Goal: Transaction & Acquisition: Purchase product/service

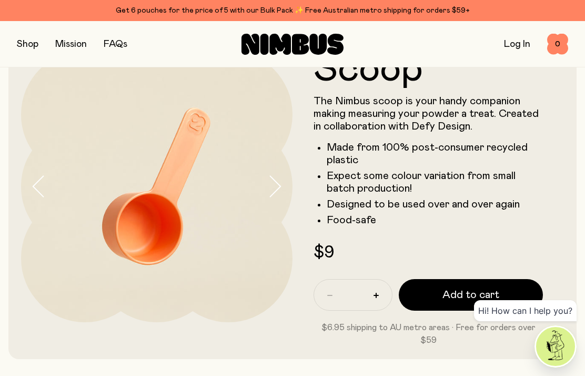
scroll to position [38, 0]
click at [475, 294] on span "Add to cart" at bounding box center [470, 294] width 57 height 15
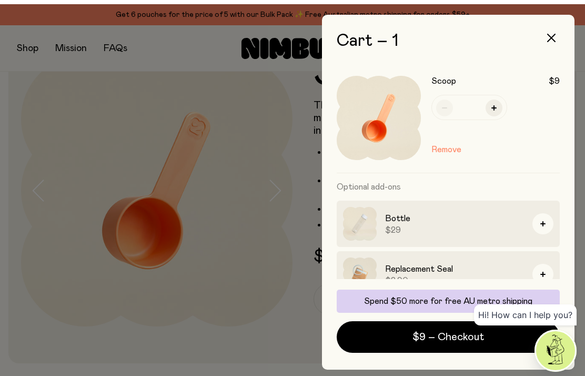
scroll to position [42, 0]
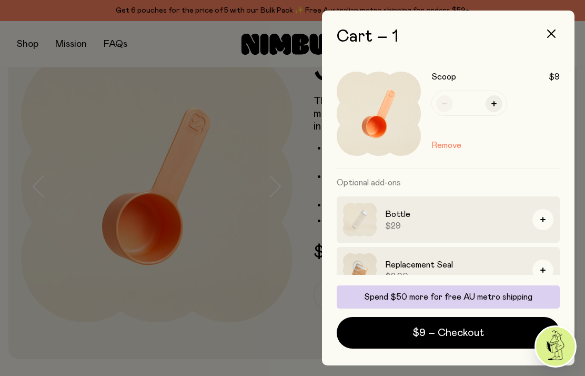
click at [457, 337] on span "$9 – Checkout" at bounding box center [448, 332] width 72 height 15
click at [552, 31] on icon "button" at bounding box center [551, 33] width 8 height 8
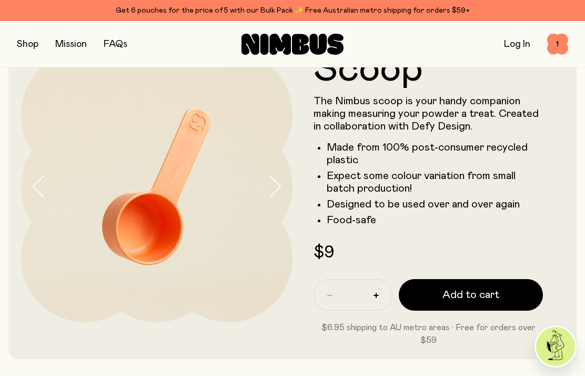
click at [28, 51] on button "button" at bounding box center [28, 44] width 22 height 15
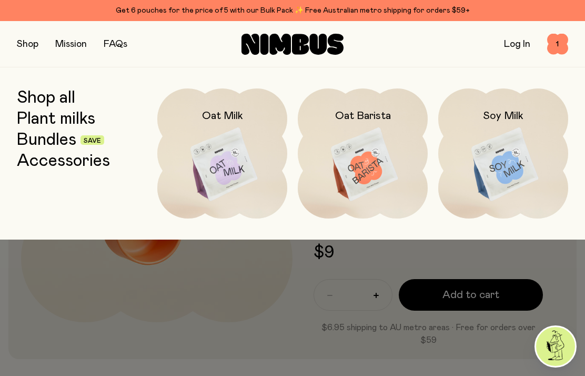
click at [228, 159] on img at bounding box center [222, 164] width 130 height 153
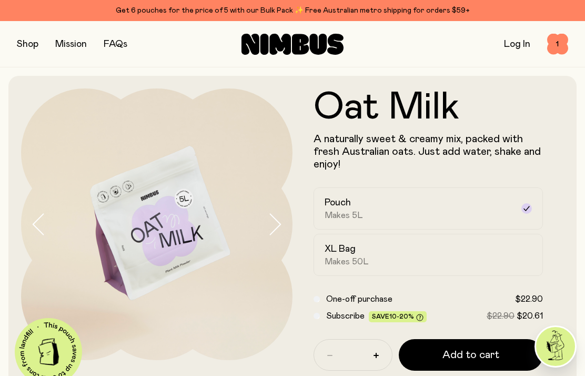
click at [320, 313] on div "Subscribe Save 10-20% $22.90 $20.61" at bounding box center [428, 315] width 229 height 13
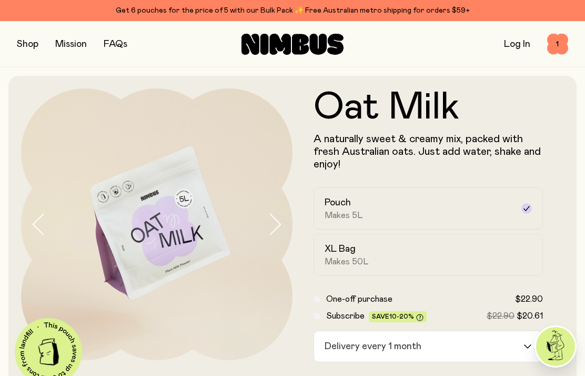
click at [379, 375] on html "Get 6 pouches for the price of 5 with our Bulk Pack ✨ Free Australian metro shi…" at bounding box center [292, 188] width 585 height 376
click at [377, 375] on html "Get 6 pouches for the price of 5 with our Bulk Pack ✨ Free Australian metro shi…" at bounding box center [292, 188] width 585 height 376
click at [381, 375] on html "Get 6 pouches for the price of 5 with our Bulk Pack ✨ Free Australian metro shi…" at bounding box center [292, 188] width 585 height 376
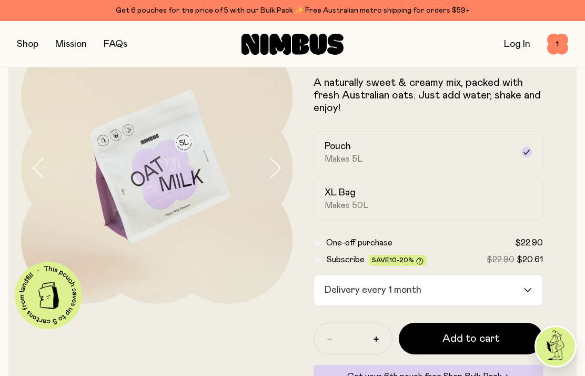
scroll to position [67, 0]
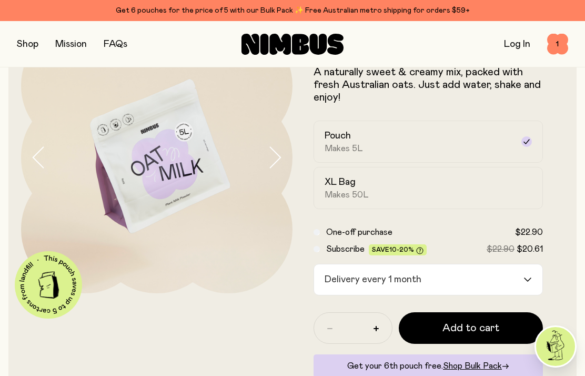
click at [380, 327] on button "button" at bounding box center [376, 328] width 17 height 17
type input "*"
click at [475, 329] on span "Add to cart" at bounding box center [470, 327] width 57 height 15
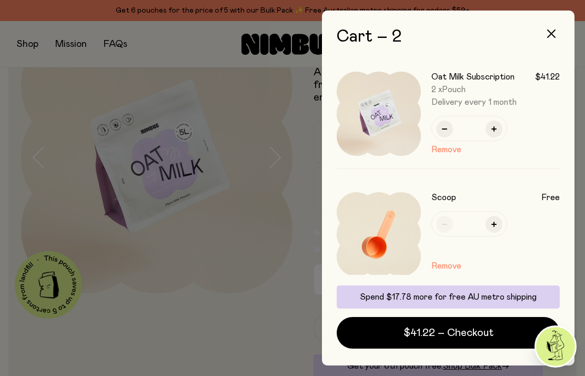
scroll to position [42, 0]
click at [556, 29] on button "button" at bounding box center [551, 33] width 25 height 25
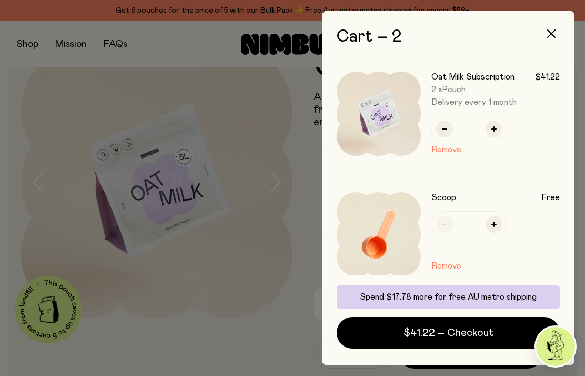
scroll to position [67, 0]
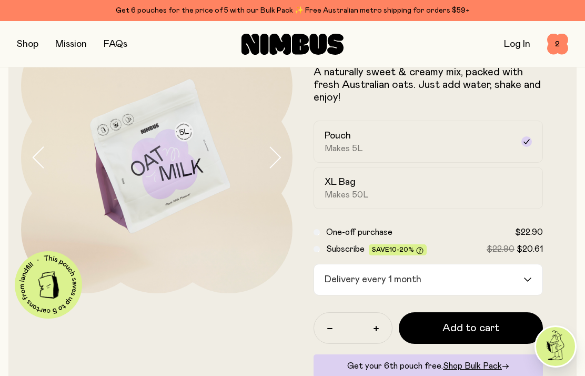
click at [24, 37] on button "button" at bounding box center [28, 44] width 22 height 15
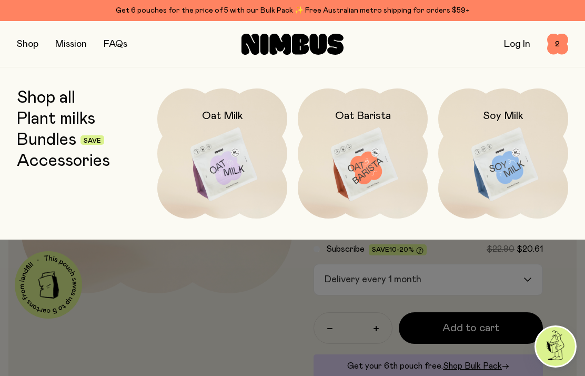
click at [525, 164] on img at bounding box center [503, 164] width 130 height 153
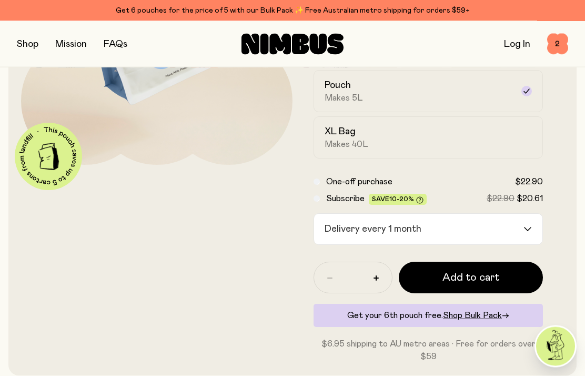
scroll to position [196, 0]
click at [464, 272] on span "Add to cart" at bounding box center [470, 276] width 57 height 15
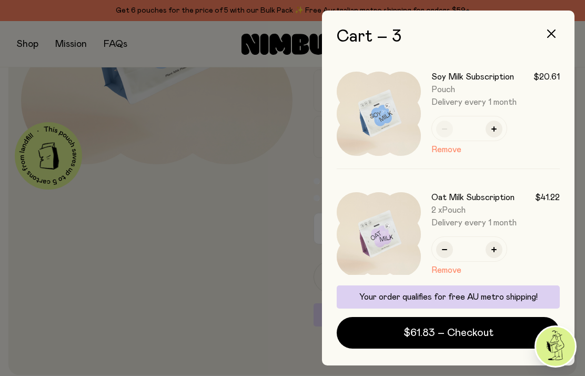
click at [467, 334] on span "$61.83 – Checkout" at bounding box center [449, 332] width 90 height 15
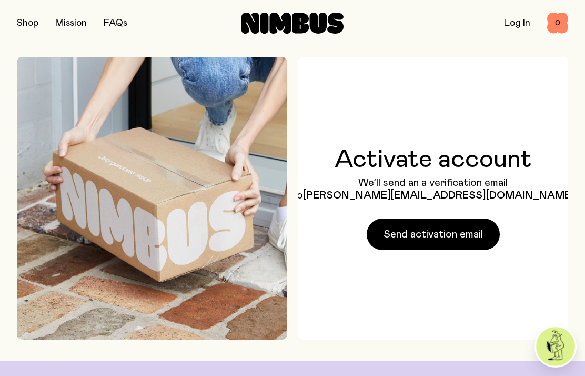
scroll to position [74, 0]
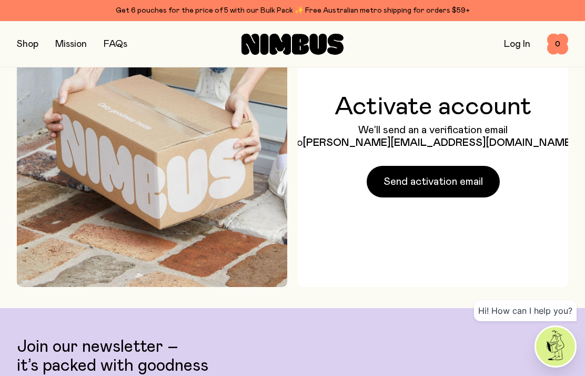
click at [443, 189] on span "Send activation email" at bounding box center [433, 181] width 99 height 15
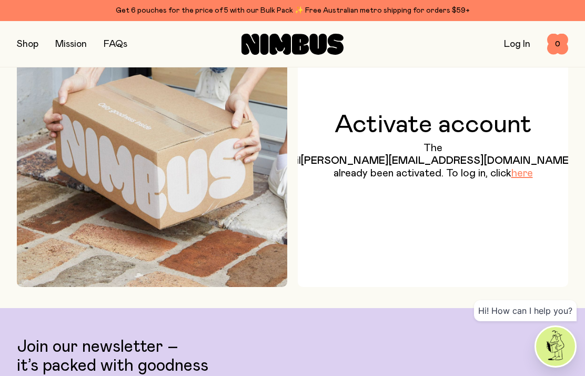
click at [511, 178] on link "here" at bounding box center [522, 173] width 22 height 11
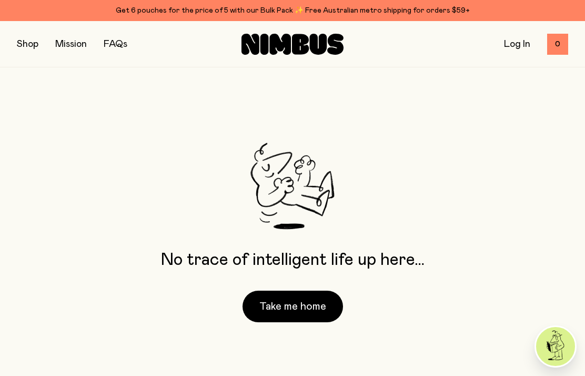
click at [523, 39] on link "Log In" at bounding box center [517, 43] width 26 height 9
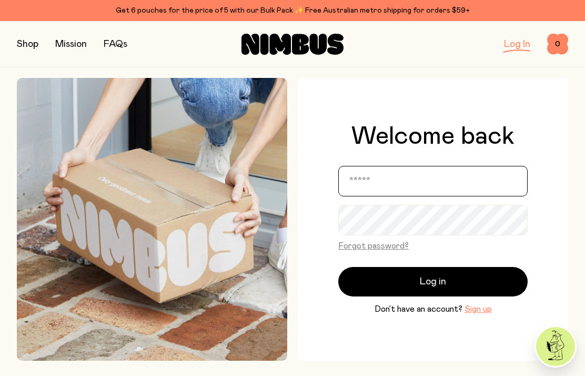
click at [429, 196] on input "email" at bounding box center [432, 181] width 189 height 31
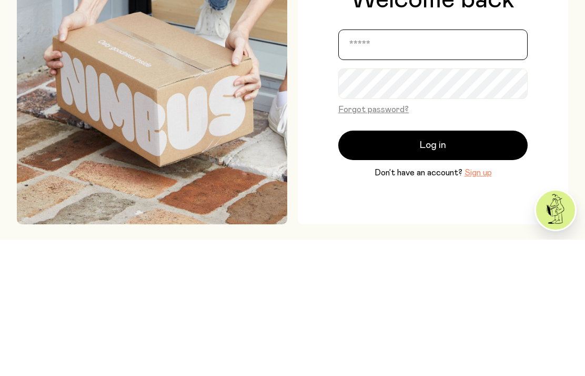
type input "**********"
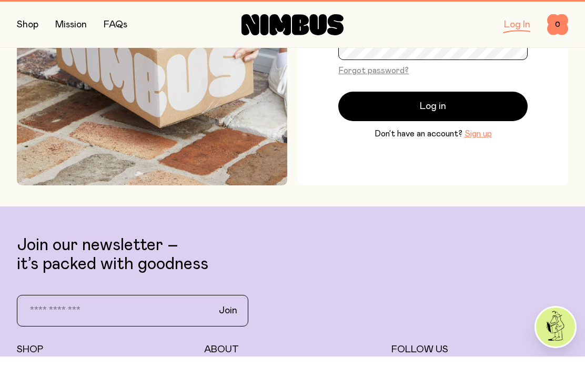
scroll to position [137, 0]
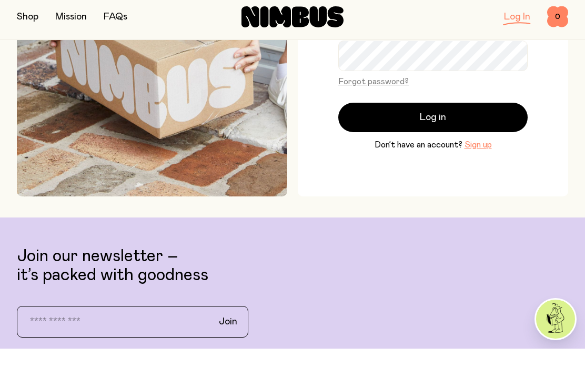
click at [483, 166] on button "Sign up" at bounding box center [478, 172] width 27 height 13
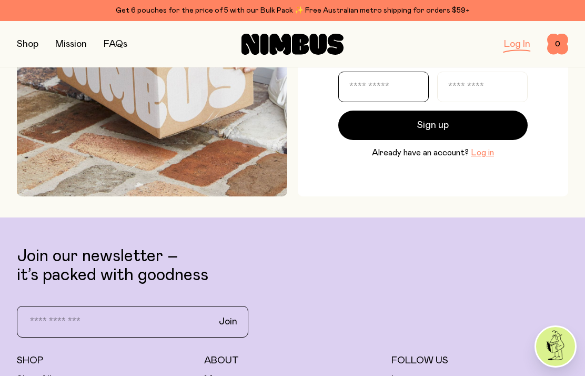
click at [386, 102] on input "text" at bounding box center [383, 87] width 90 height 31
type input "******"
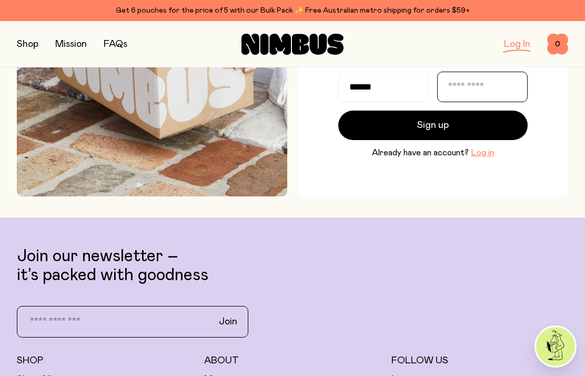
type input "******"
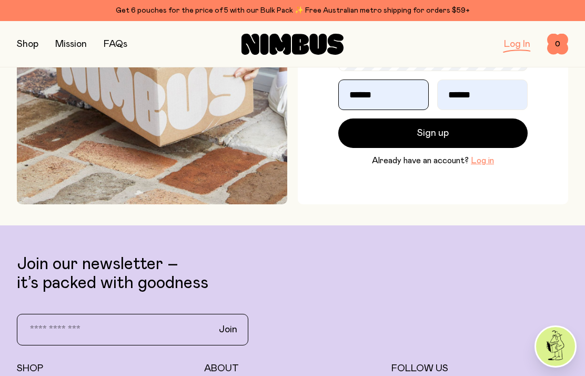
scroll to position [154, 0]
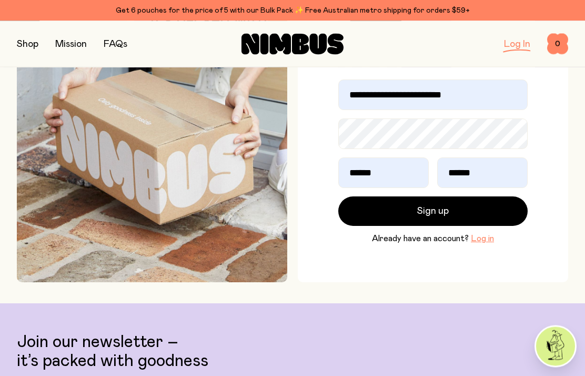
click at [435, 219] on span "Sign up" at bounding box center [433, 211] width 32 height 15
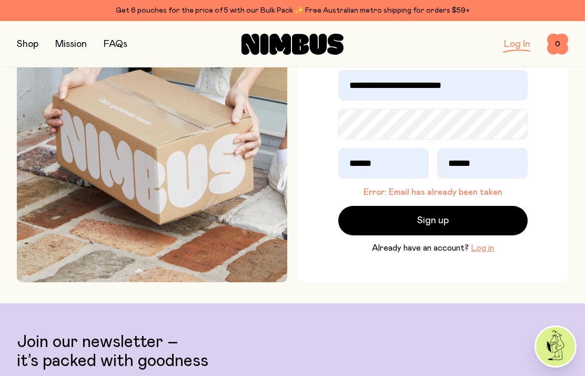
click at [483, 254] on button "Log in" at bounding box center [482, 247] width 23 height 13
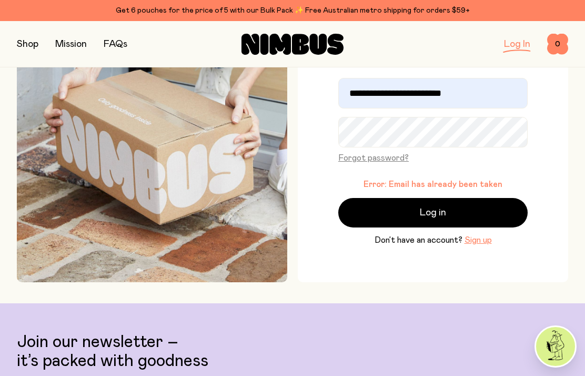
click at [465, 227] on button "Log in" at bounding box center [432, 212] width 189 height 29
click at [382, 164] on button "Forgot password?" at bounding box center [373, 158] width 70 height 13
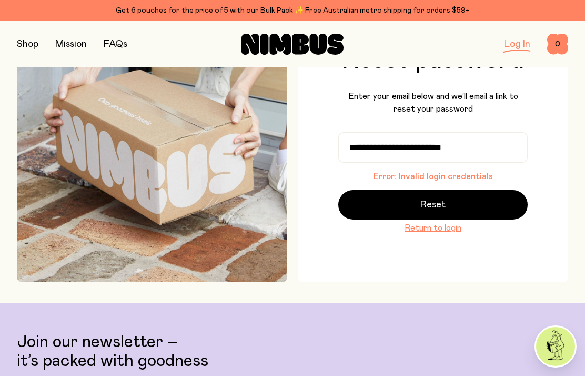
click at [453, 218] on button "Reset" at bounding box center [432, 204] width 189 height 29
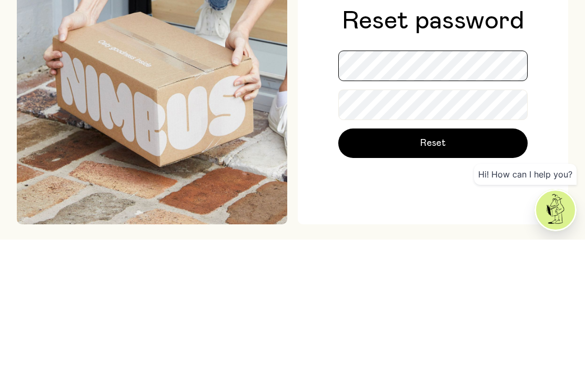
scroll to position [136, 0]
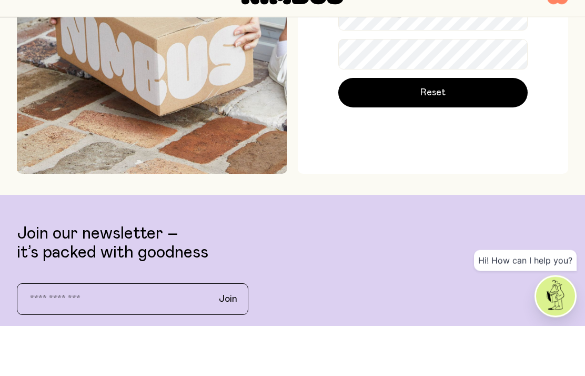
click at [450, 128] on button "Reset" at bounding box center [432, 142] width 189 height 29
